Goal: Information Seeking & Learning: Learn about a topic

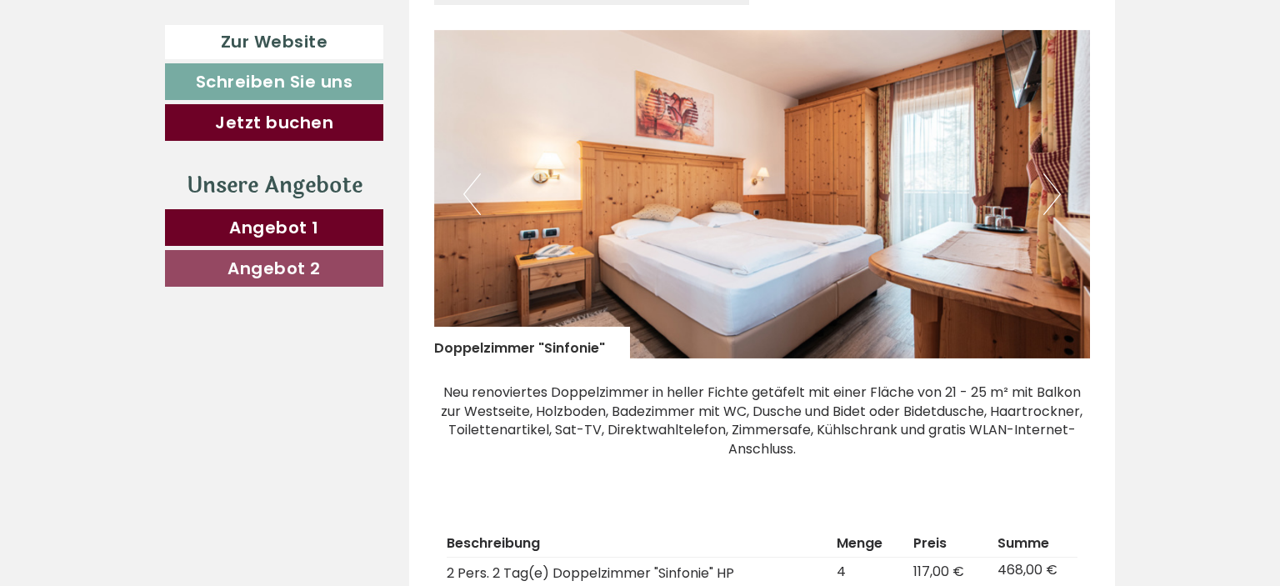
scroll to position [2023, 0]
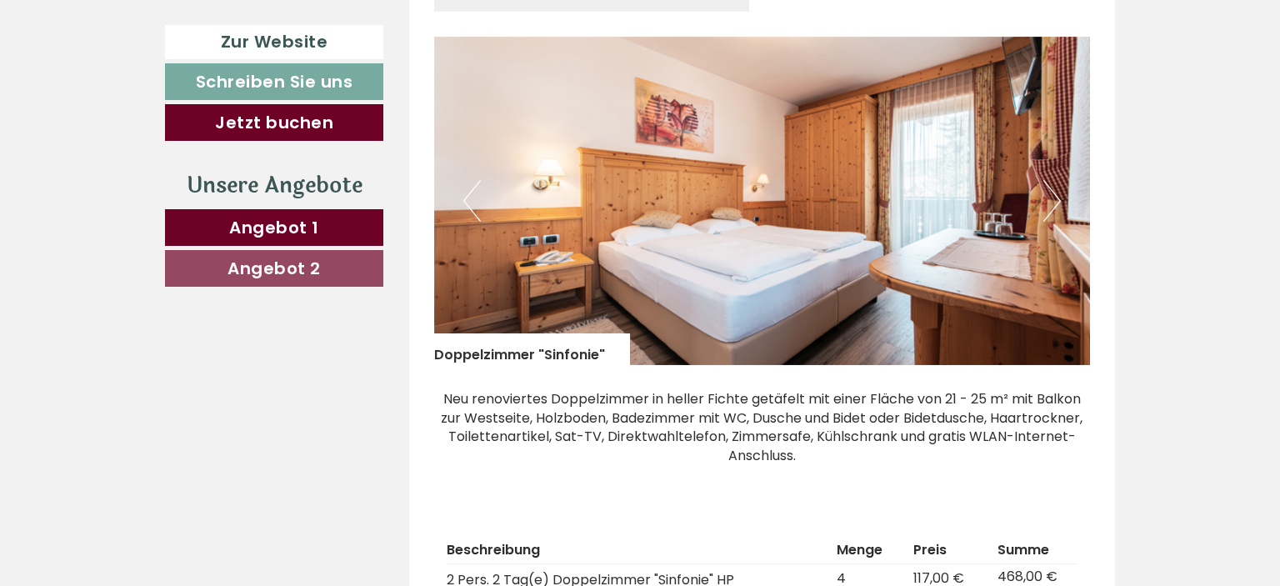
click at [1057, 180] on button "Next" at bounding box center [1051, 201] width 17 height 42
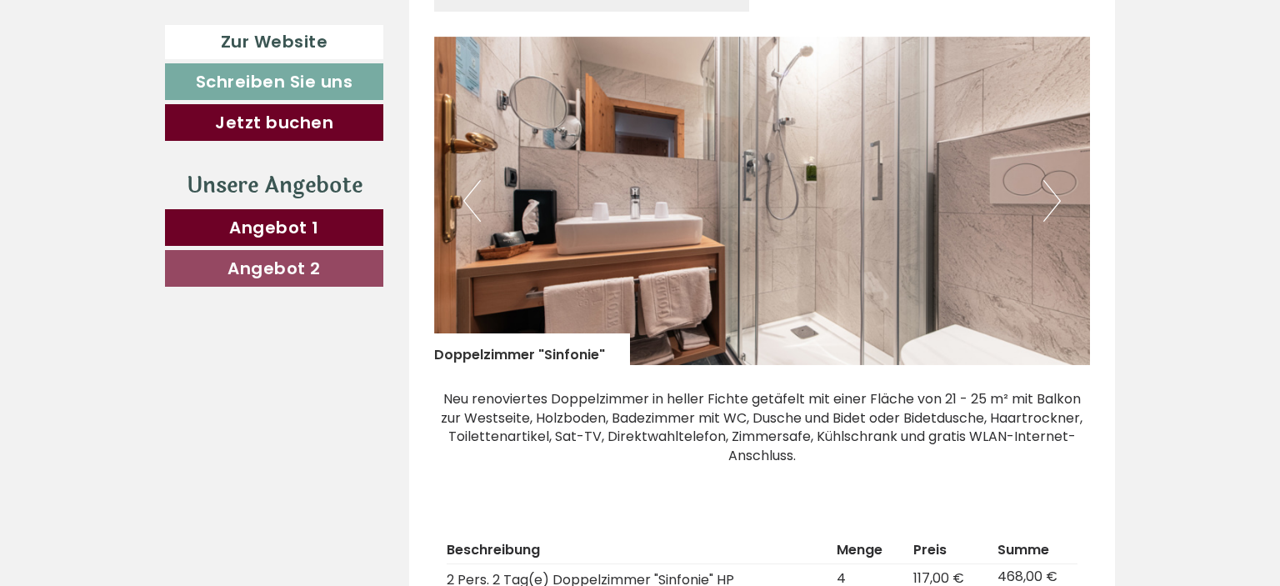
click at [1057, 180] on button "Next" at bounding box center [1051, 201] width 17 height 42
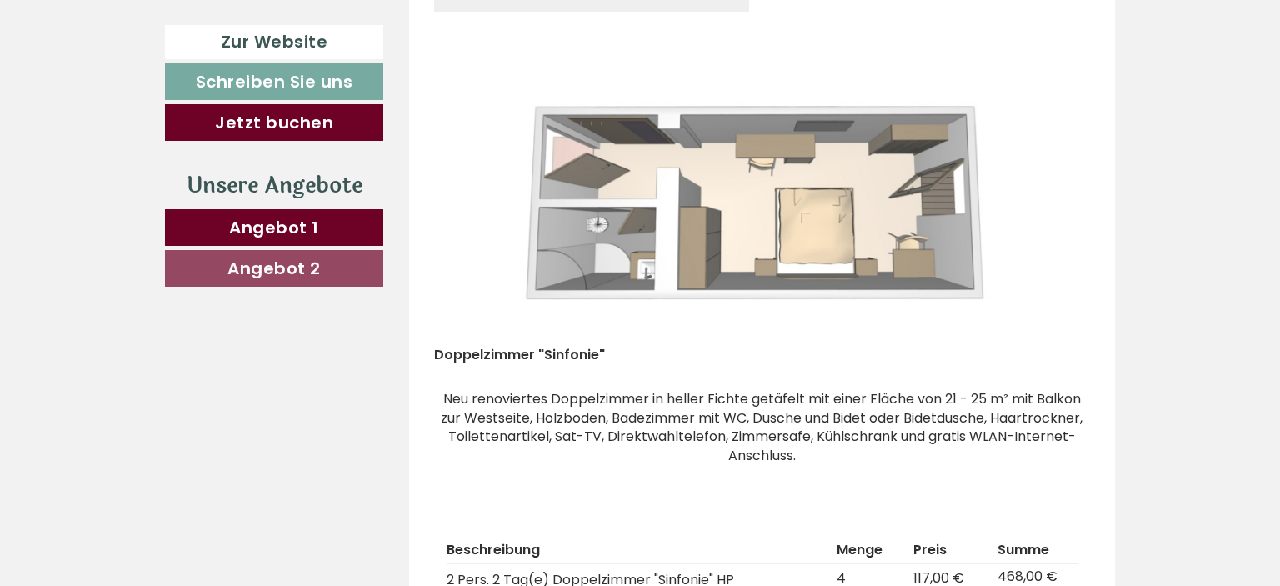
click at [1057, 180] on button "Next" at bounding box center [1051, 201] width 17 height 42
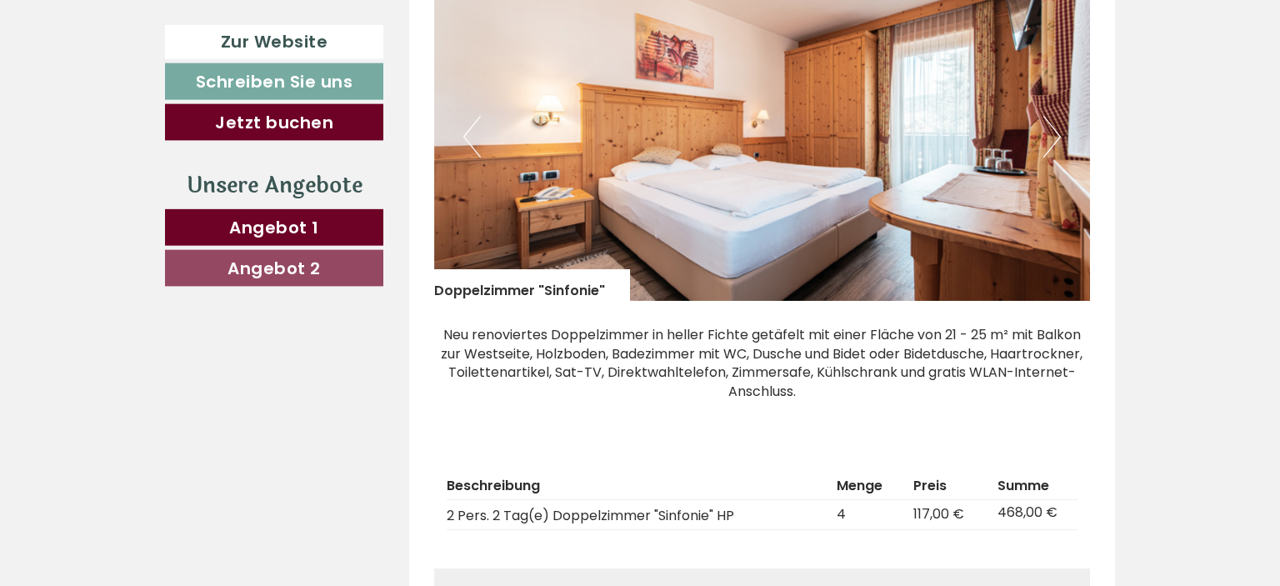
scroll to position [2111, 0]
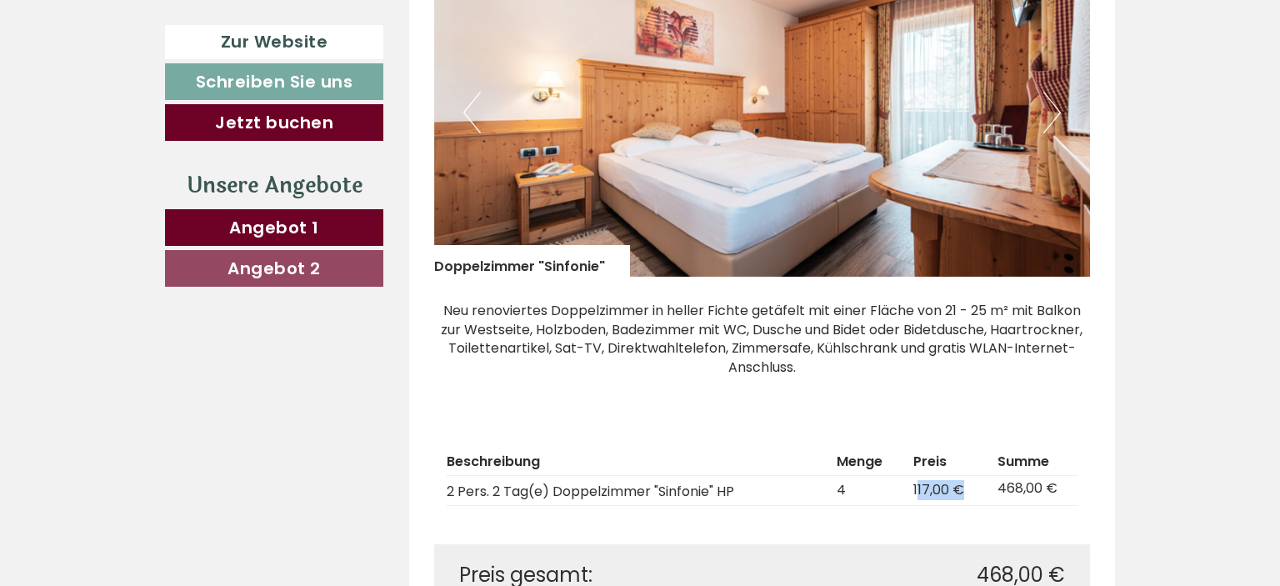
drag, startPoint x: 919, startPoint y: 453, endPoint x: 965, endPoint y: 468, distance: 48.2
click at [965, 476] on td "117,00 €" at bounding box center [947, 491] width 83 height 30
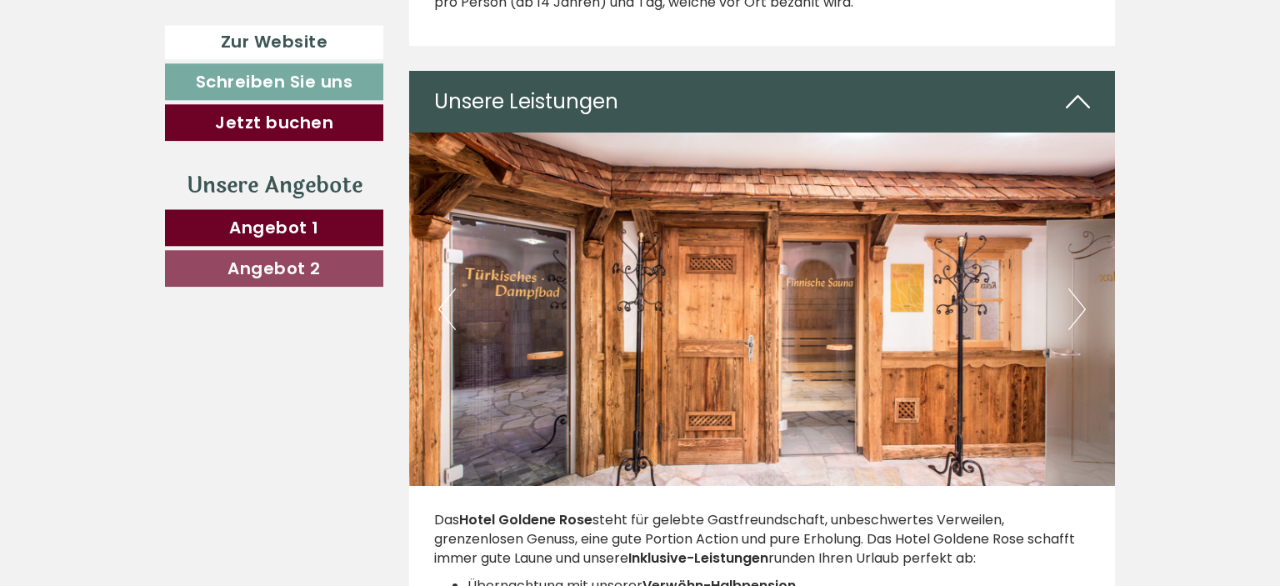
scroll to position [2902, 0]
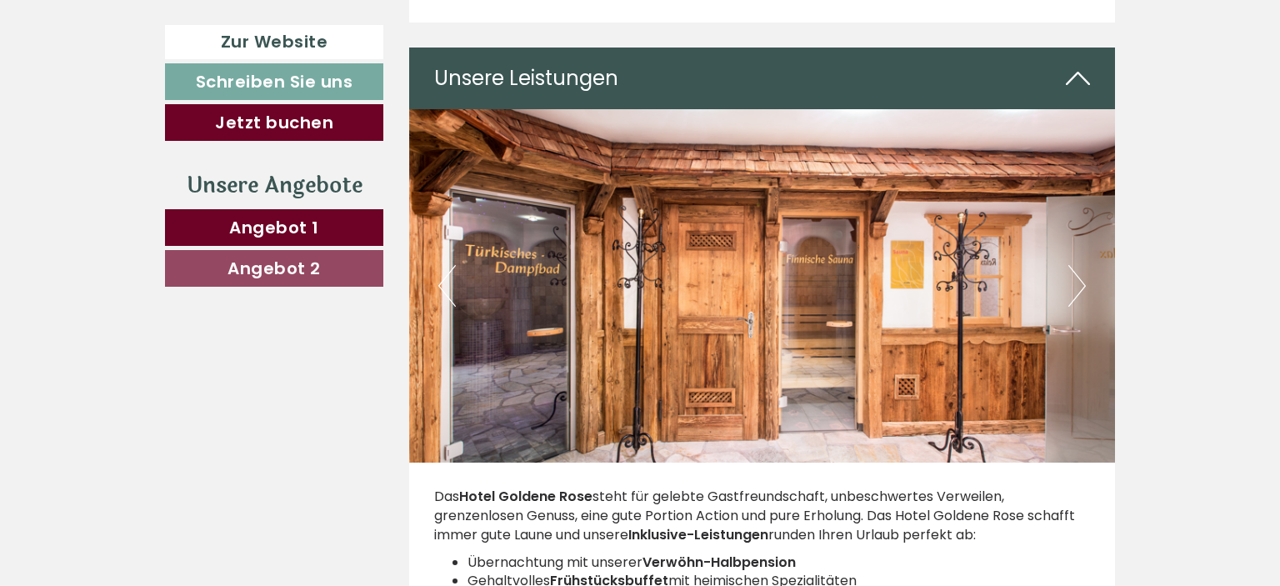
click at [1071, 265] on button "Next" at bounding box center [1076, 286] width 17 height 42
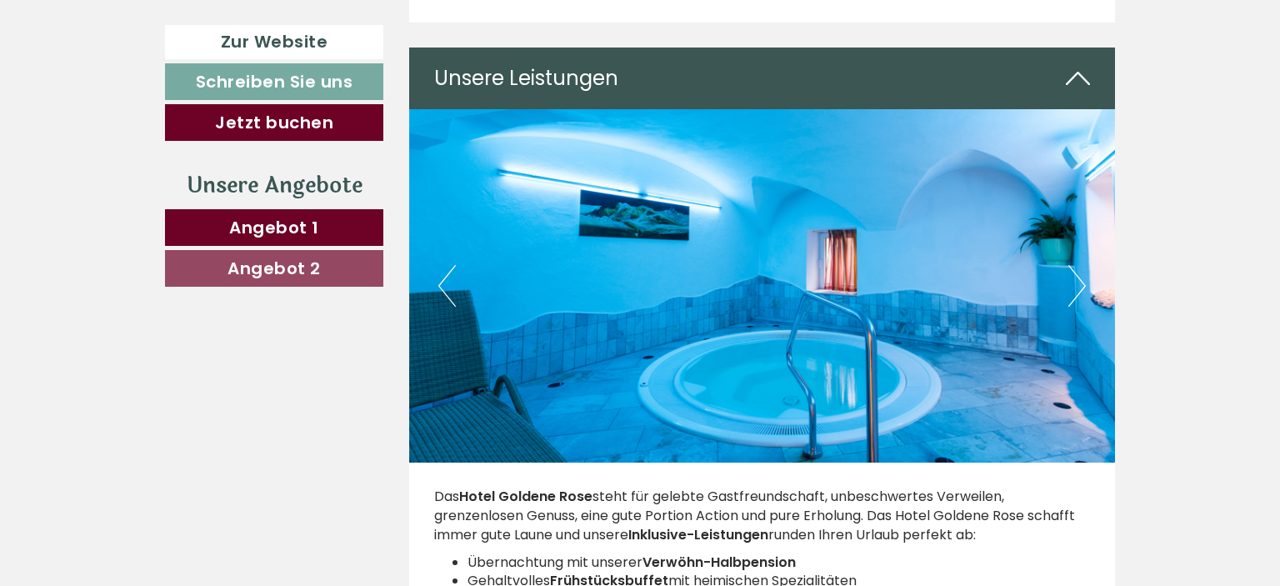
click at [1071, 265] on button "Next" at bounding box center [1076, 286] width 17 height 42
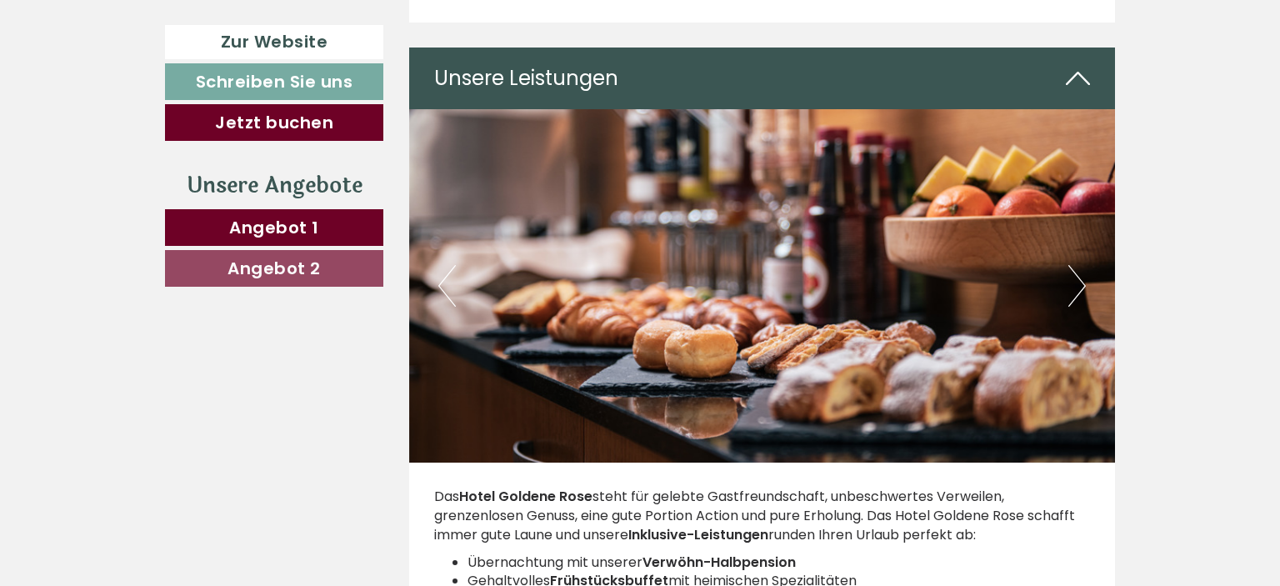
click at [1071, 265] on button "Next" at bounding box center [1076, 286] width 17 height 42
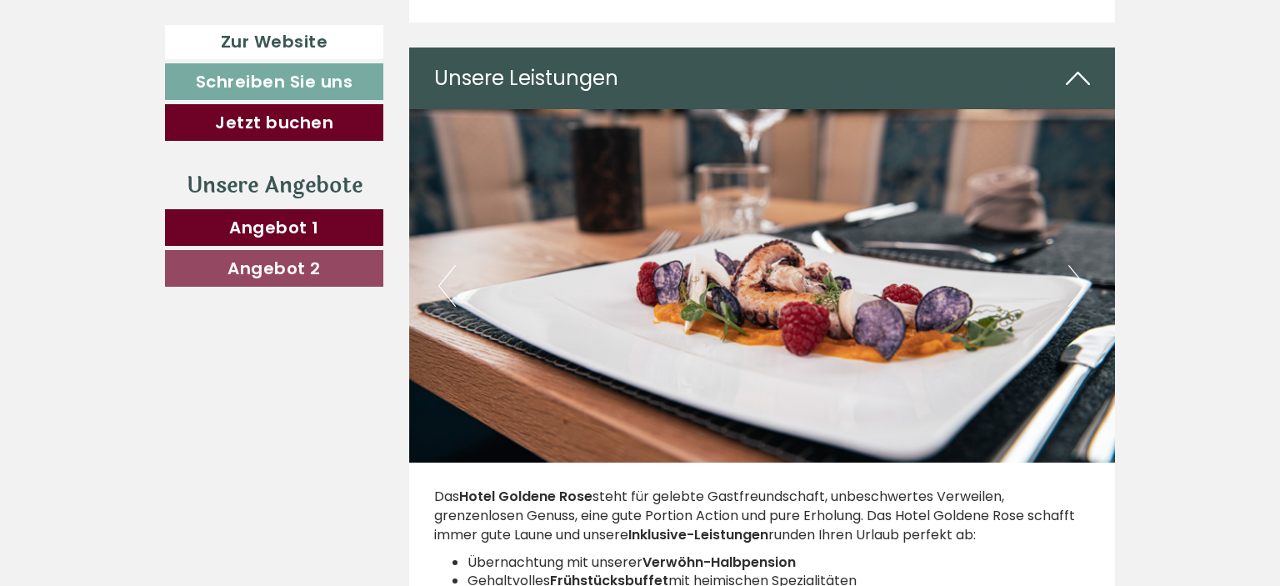
click at [1071, 265] on button "Next" at bounding box center [1076, 286] width 17 height 42
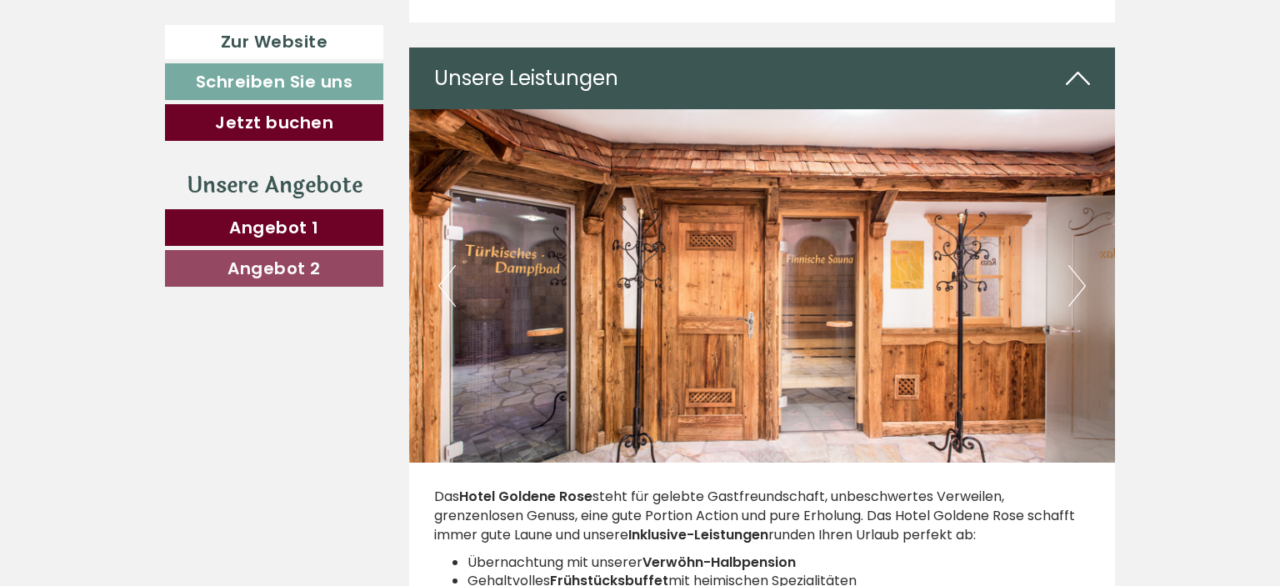
click at [1071, 265] on button "Next" at bounding box center [1076, 286] width 17 height 42
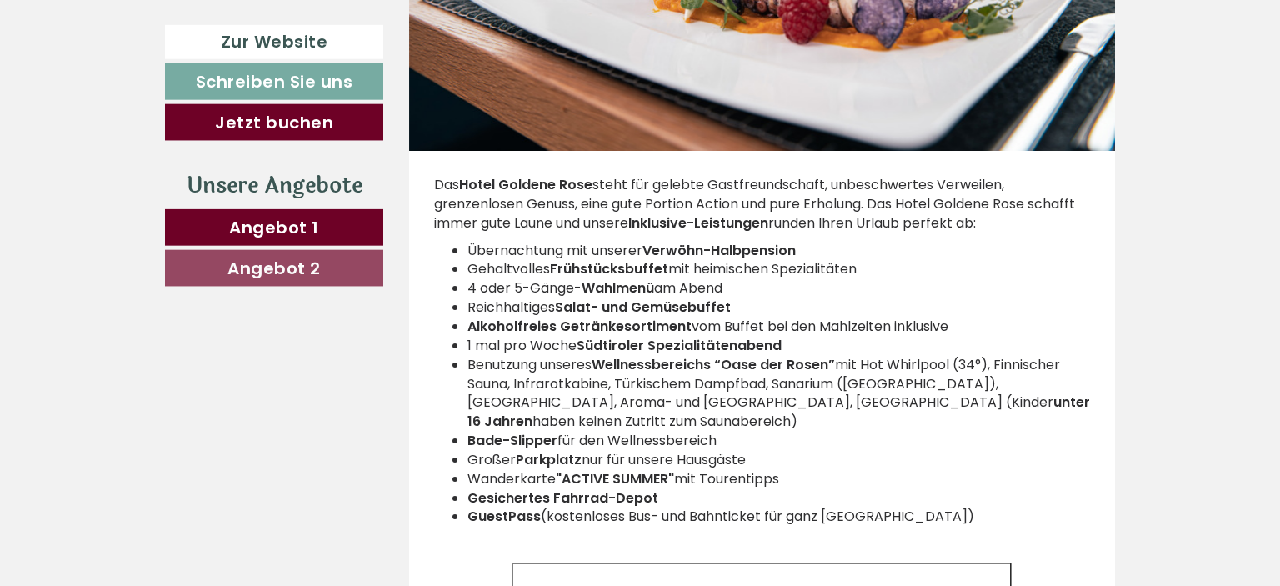
scroll to position [3255, 0]
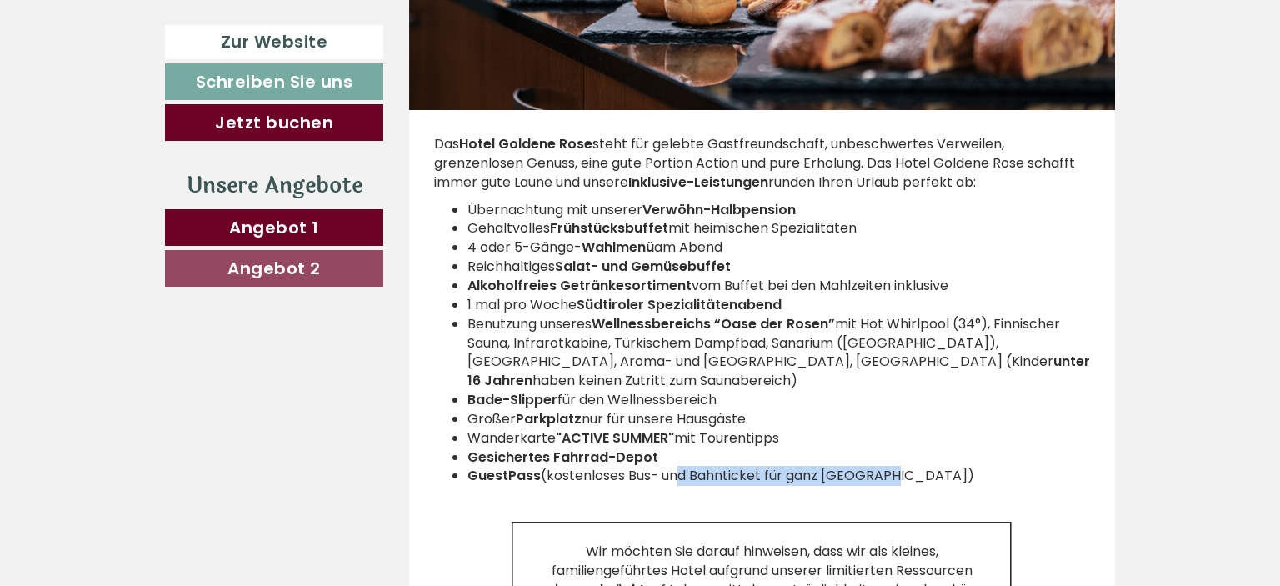
drag, startPoint x: 766, startPoint y: 403, endPoint x: 981, endPoint y: 422, distance: 215.7
click at [981, 467] on li "GuestPass (kostenloses Bus- und Bahnticket für ganz [GEOGRAPHIC_DATA])" at bounding box center [778, 476] width 623 height 19
drag, startPoint x: 898, startPoint y: 427, endPoint x: 464, endPoint y: 417, distance: 434.1
click at [467, 467] on li "GuestPass (kostenloses Bus- und Bahnticket für ganz [GEOGRAPHIC_DATA])" at bounding box center [778, 476] width 623 height 19
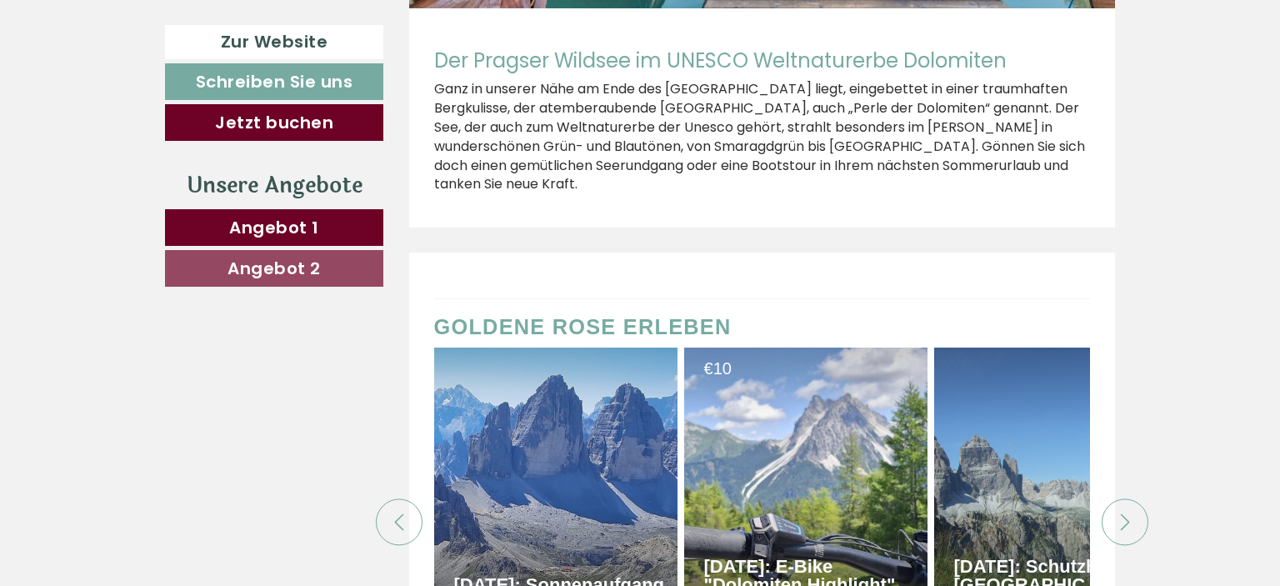
scroll to position [0, 67]
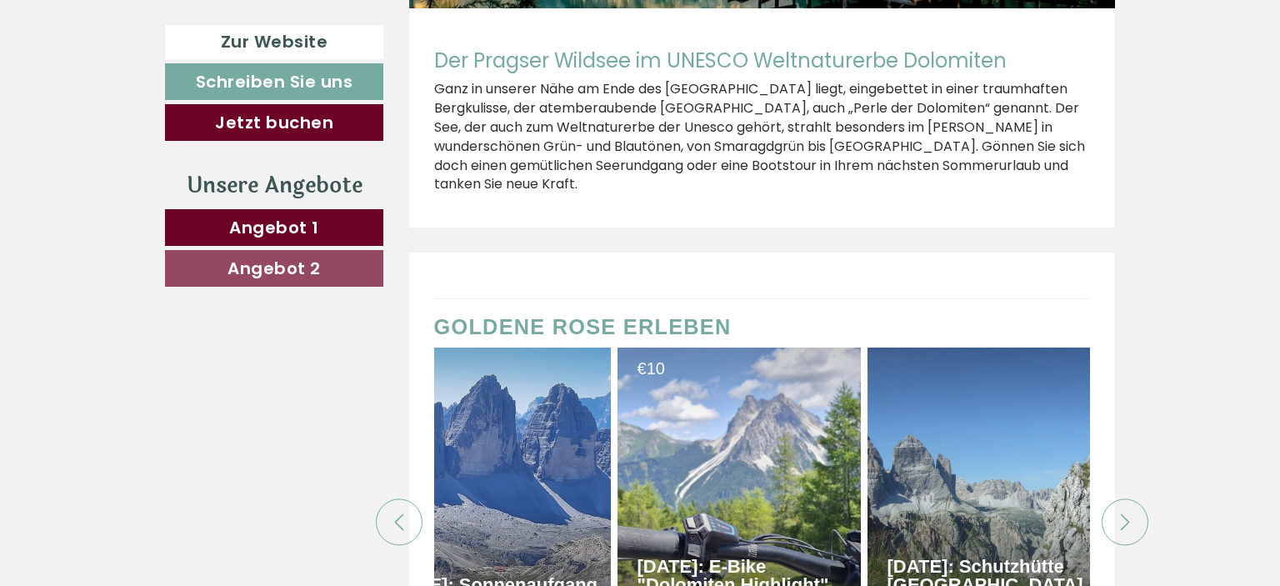
click at [1129, 514] on icon at bounding box center [1124, 522] width 17 height 17
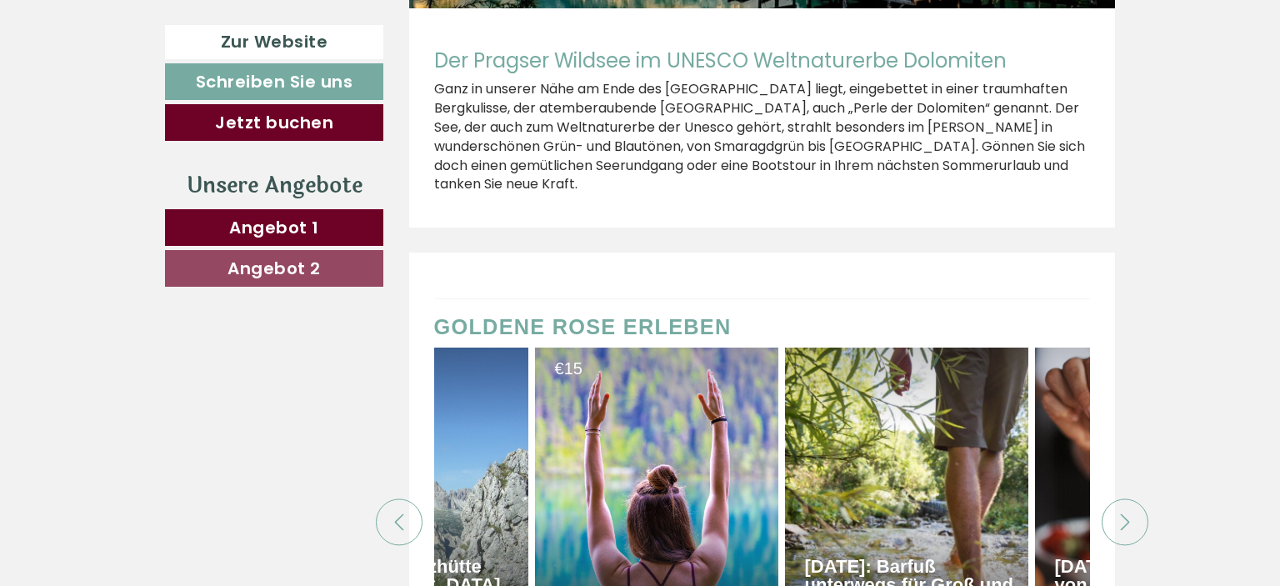
scroll to position [0, 650]
click at [1129, 514] on icon at bounding box center [1124, 522] width 17 height 17
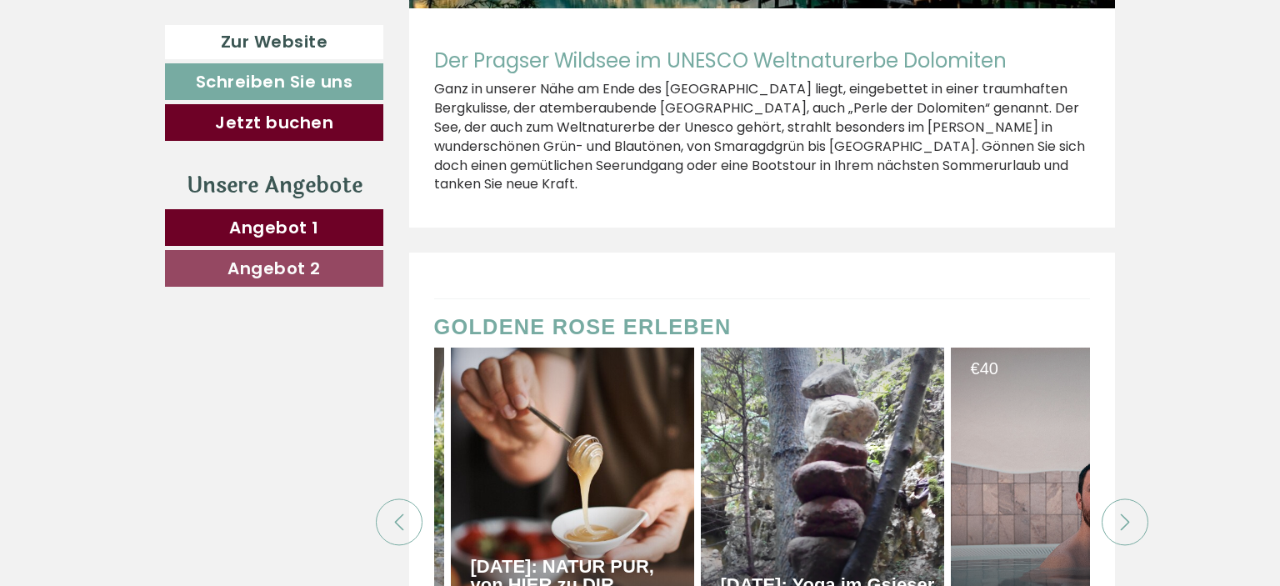
click at [1129, 514] on icon at bounding box center [1124, 522] width 17 height 17
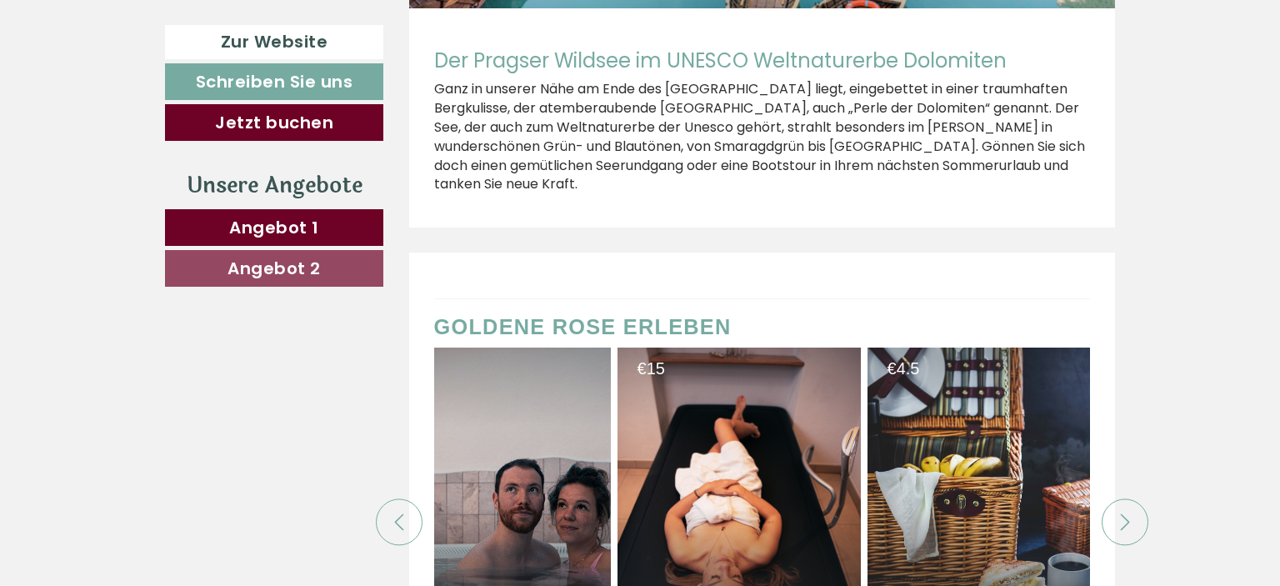
click at [1129, 514] on icon at bounding box center [1124, 522] width 17 height 17
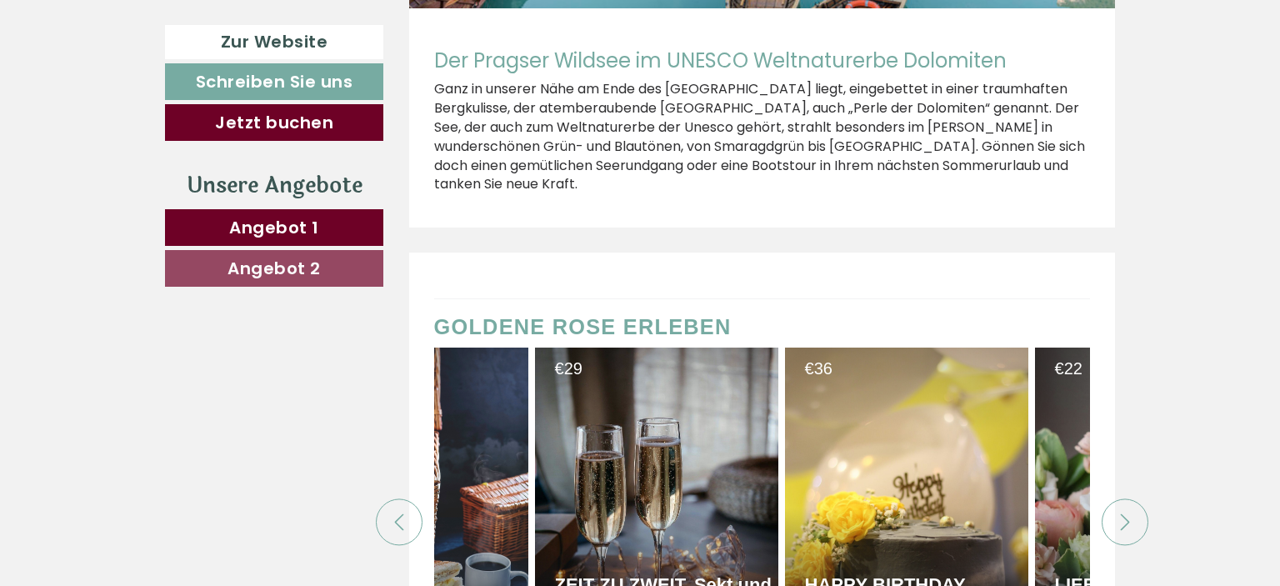
scroll to position [0, 2399]
click at [406, 514] on icon at bounding box center [399, 522] width 17 height 17
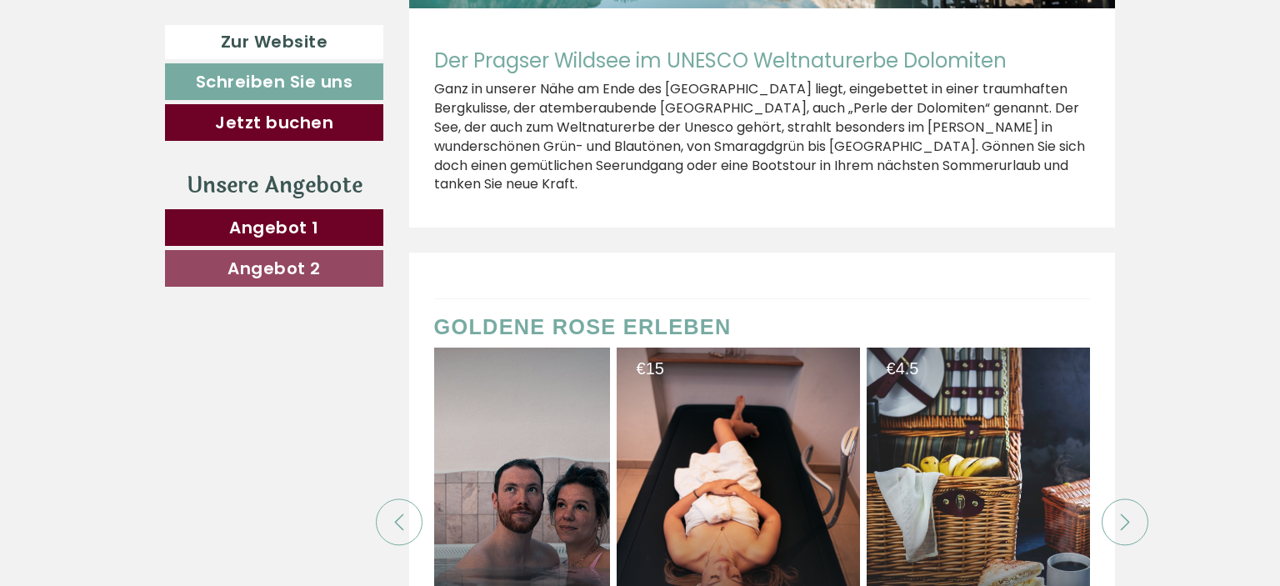
scroll to position [0, 1816]
click at [1117, 514] on icon at bounding box center [1124, 522] width 17 height 17
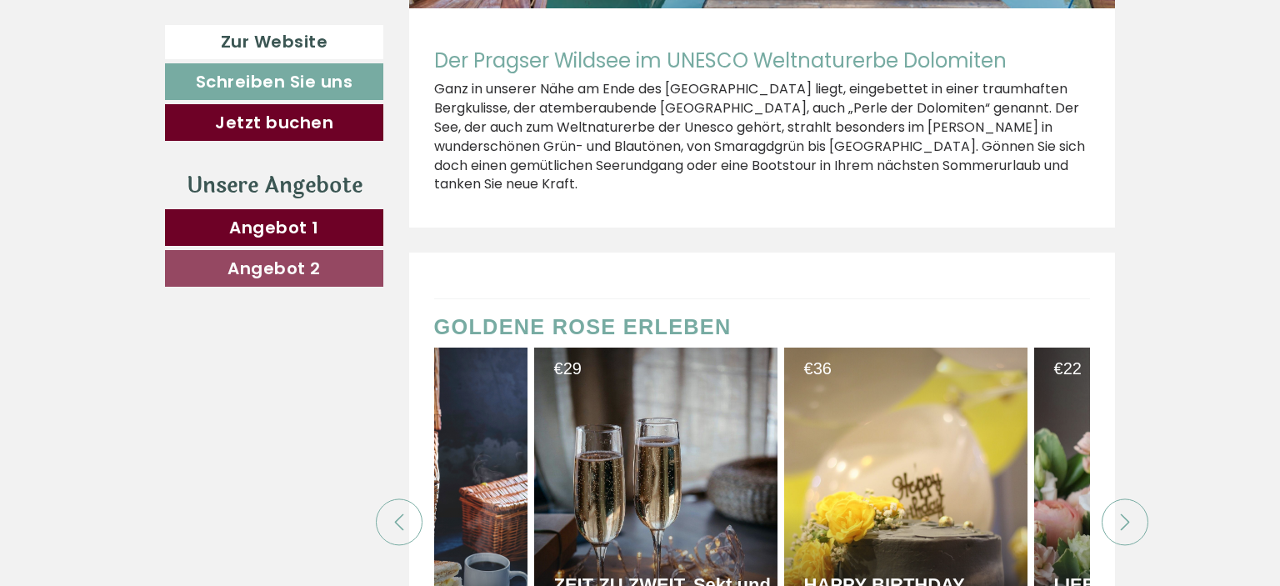
click at [1117, 514] on icon at bounding box center [1124, 522] width 17 height 17
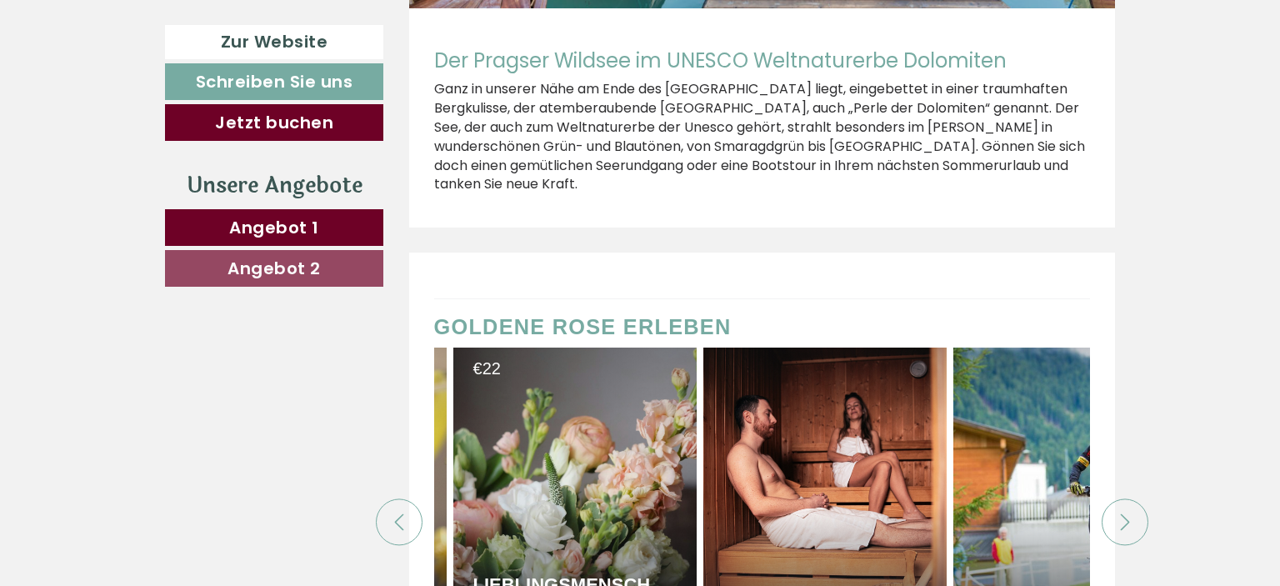
scroll to position [0, 2982]
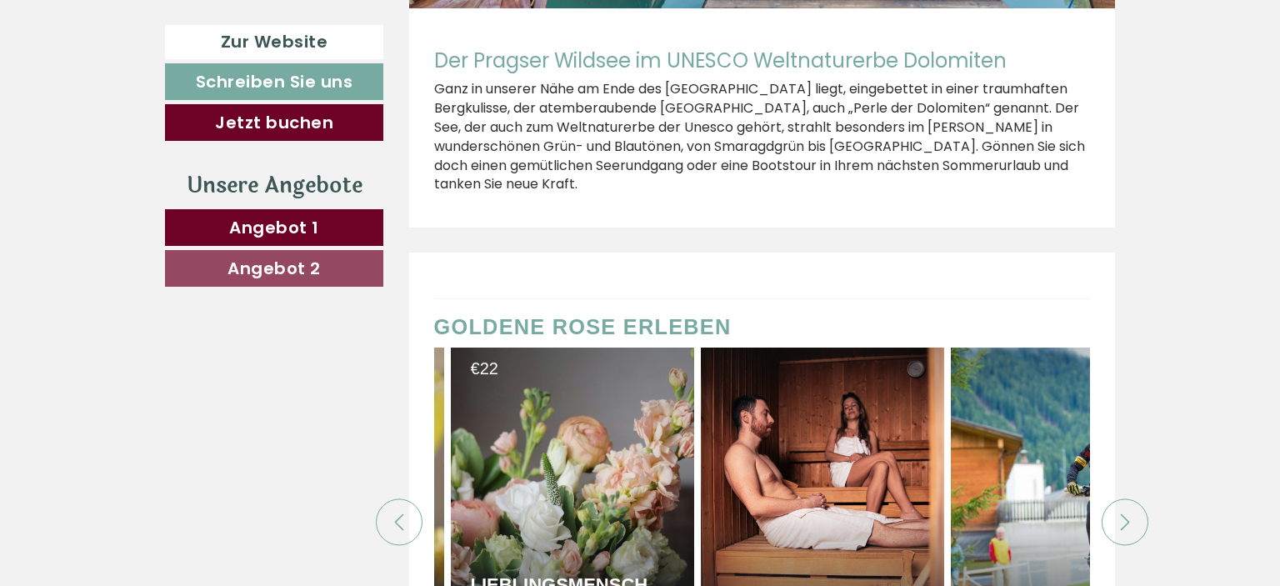
click at [1117, 514] on icon at bounding box center [1124, 522] width 17 height 17
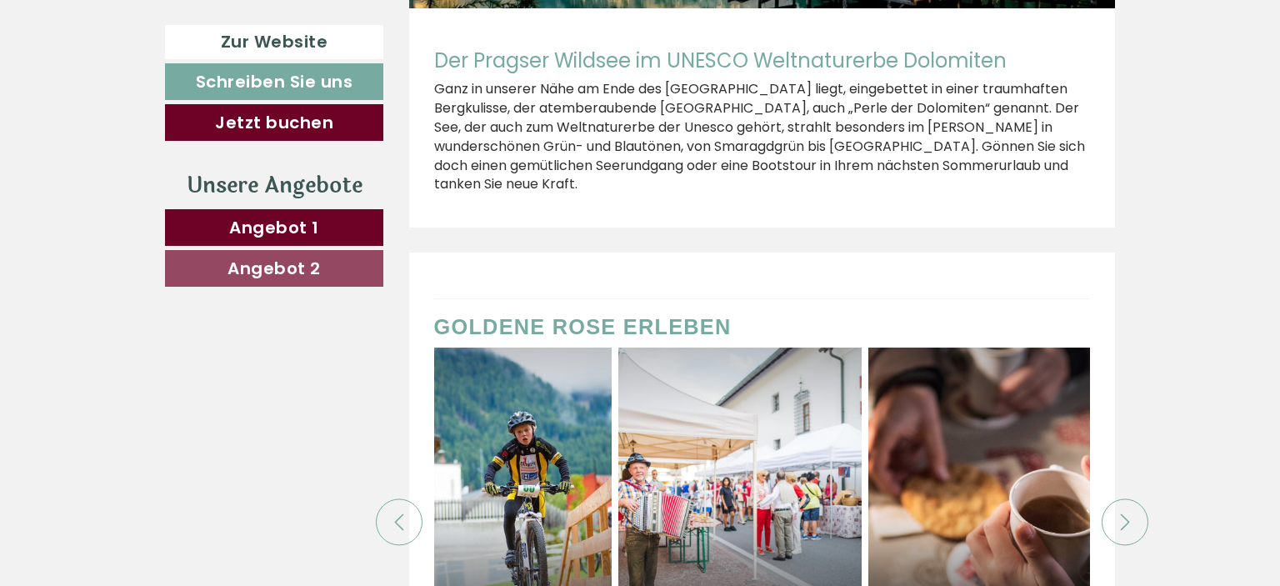
scroll to position [0, 3566]
click at [1118, 514] on icon at bounding box center [1124, 522] width 17 height 17
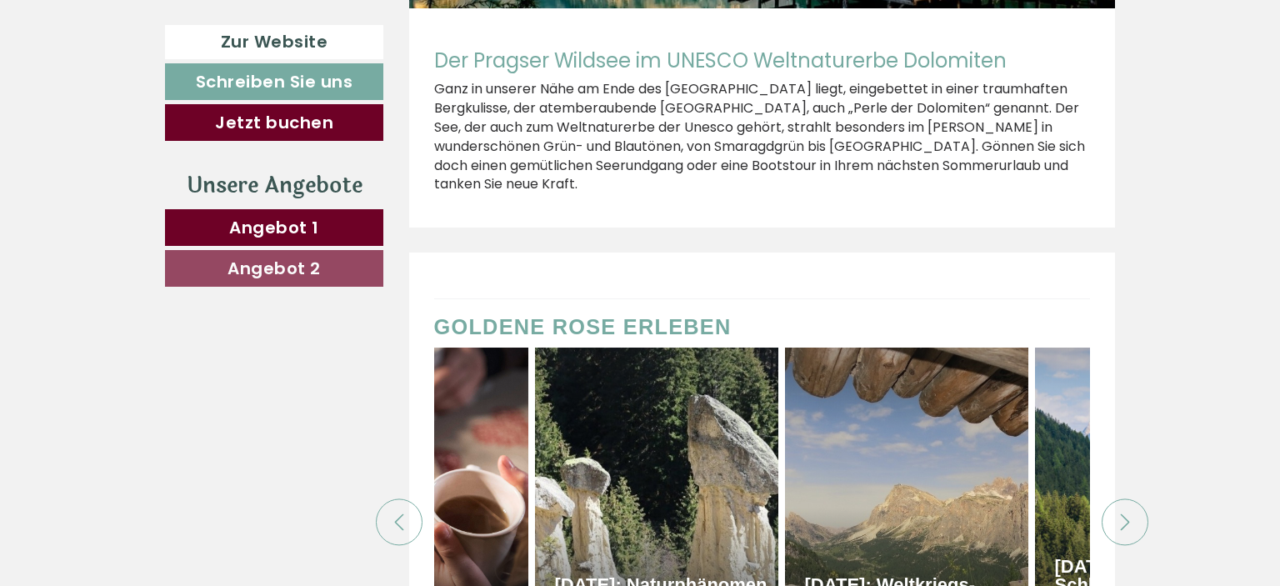
scroll to position [0, 4149]
